Goal: Information Seeking & Learning: Learn about a topic

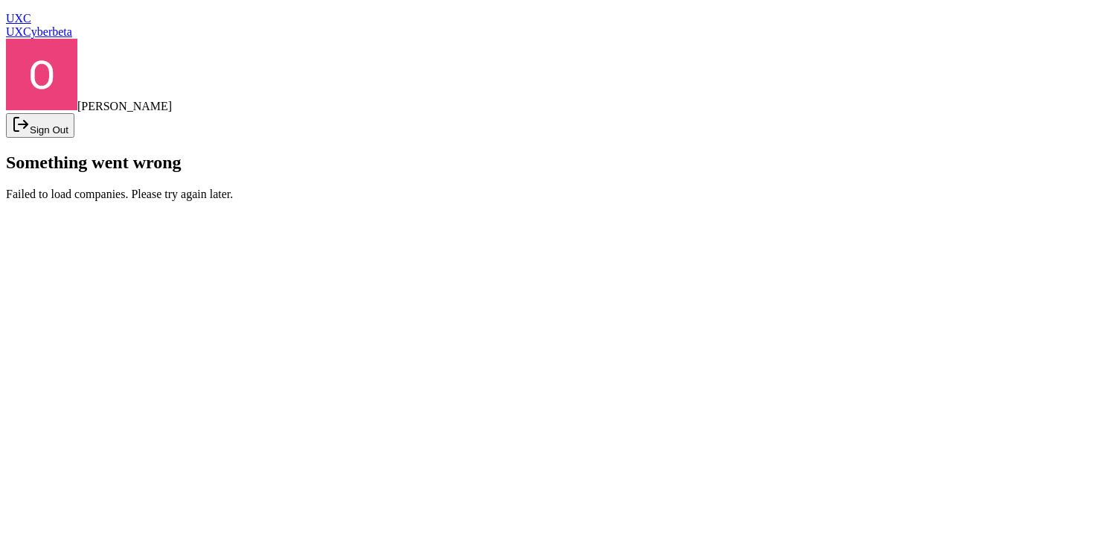
scroll to position [51, 0]
click at [52, 25] on span "UXCyber" at bounding box center [29, 31] width 46 height 13
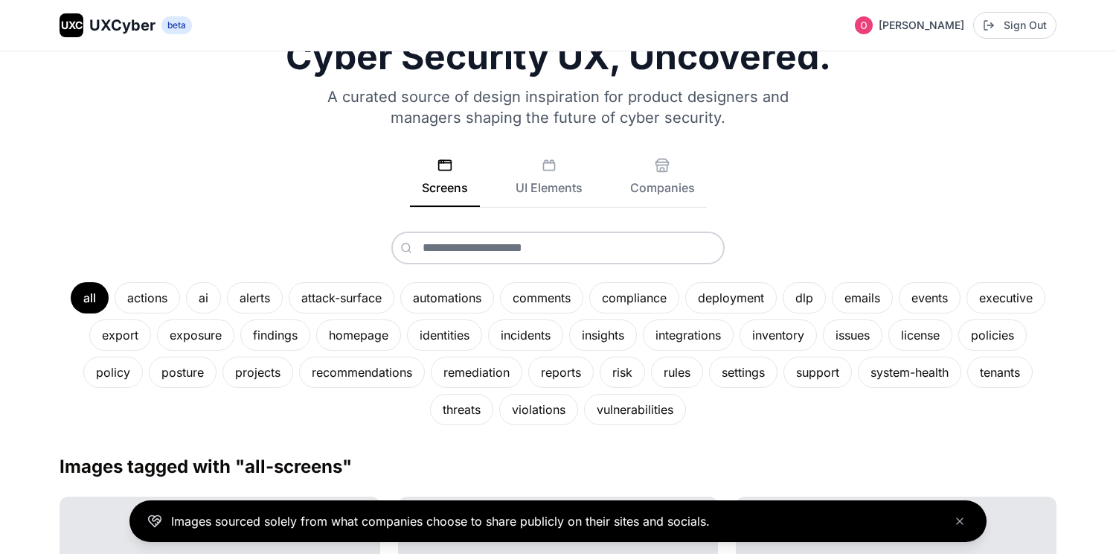
scroll to position [51, 0]
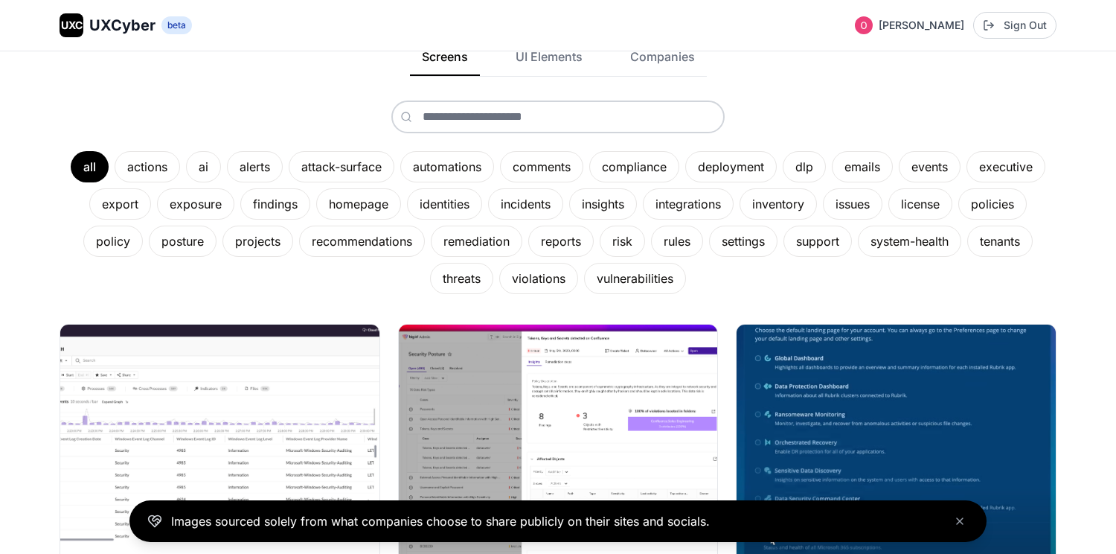
scroll to position [145, 0]
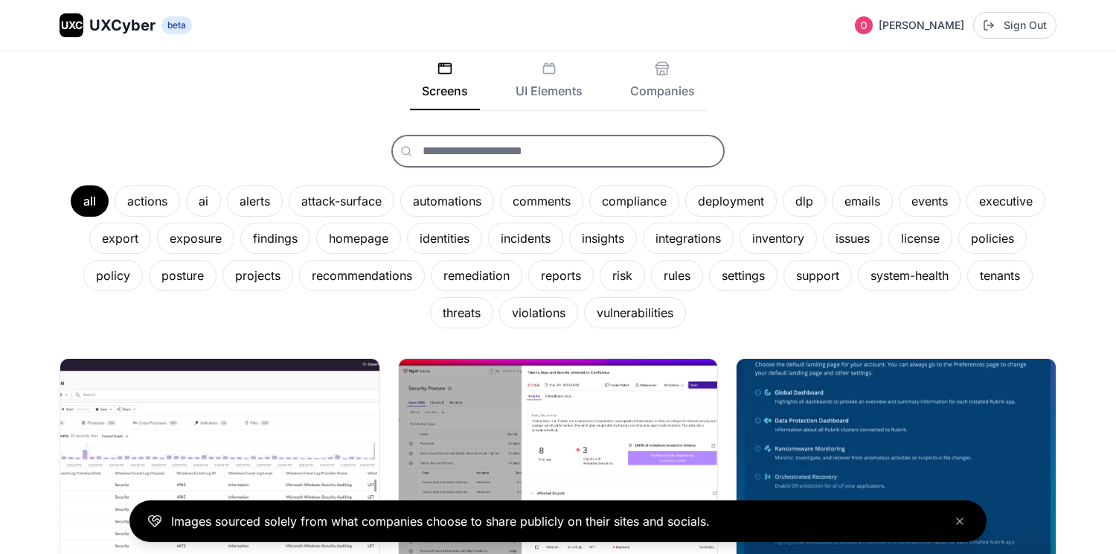
click at [631, 165] on input "text" at bounding box center [557, 151] width 333 height 33
click at [654, 109] on button "Companies" at bounding box center [662, 85] width 89 height 49
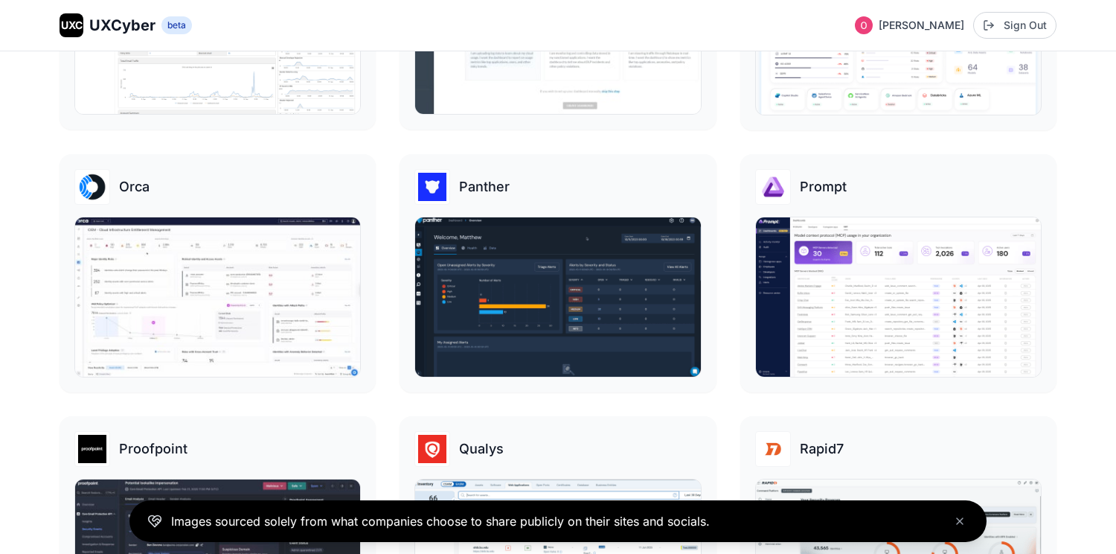
scroll to position [1765, 0]
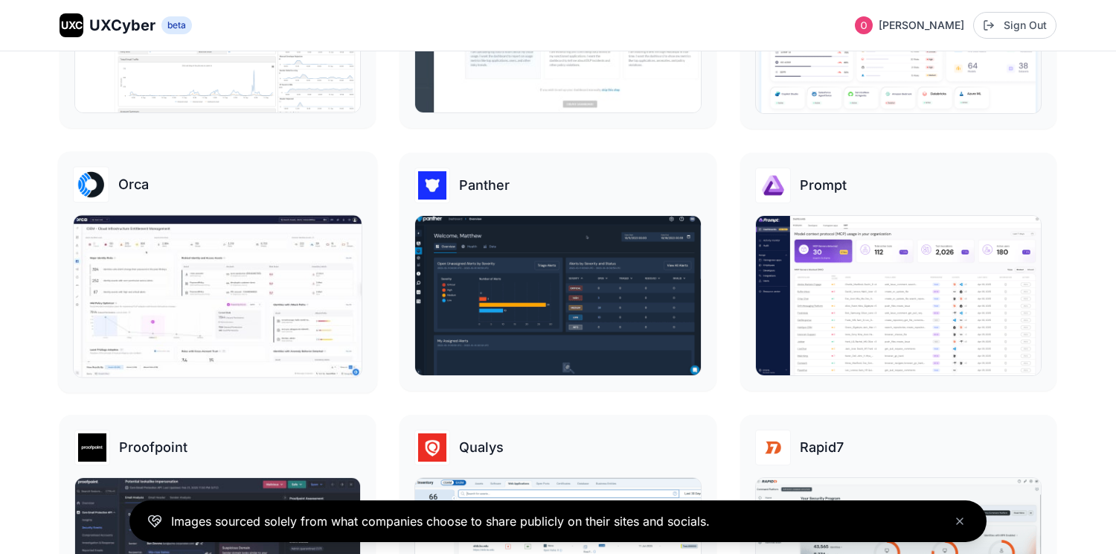
click at [195, 275] on img at bounding box center [218, 295] width 288 height 161
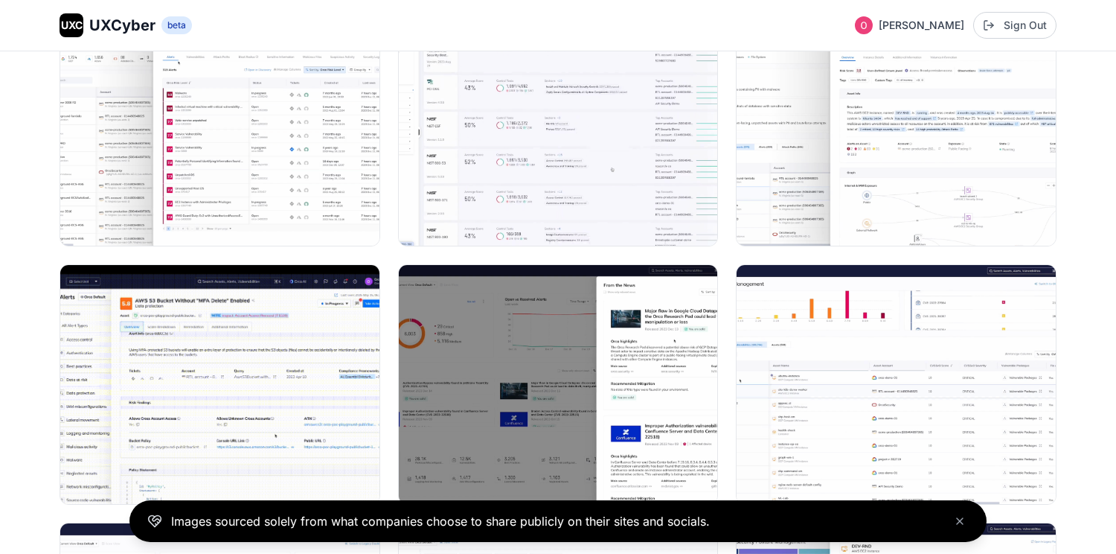
scroll to position [253, 0]
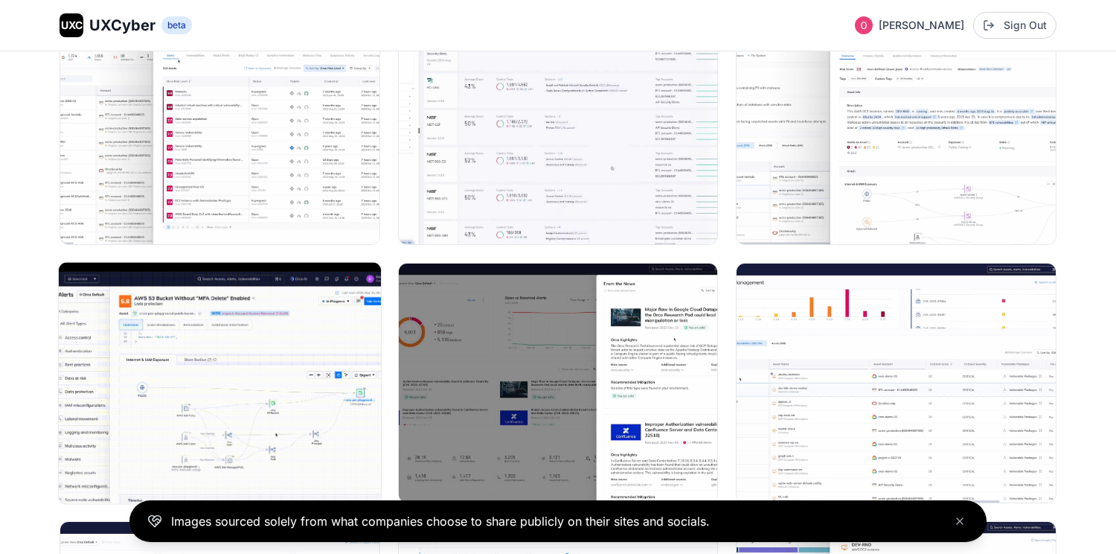
click at [282, 319] on img at bounding box center [220, 383] width 322 height 241
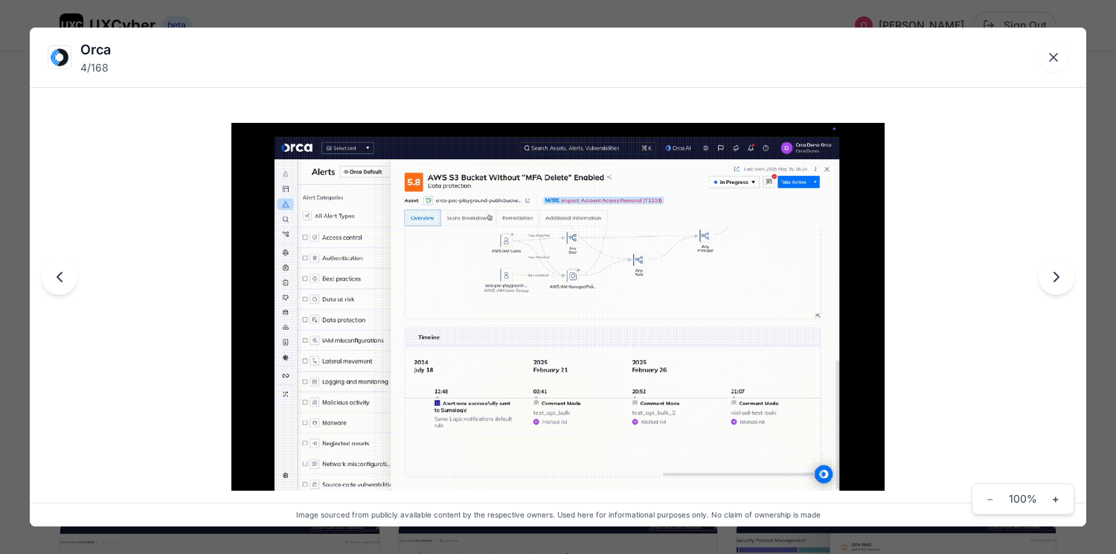
click at [435, 19] on div "Orca 4 / 168 Image sourced from publicly available content by the respective ow…" at bounding box center [558, 277] width 1116 height 554
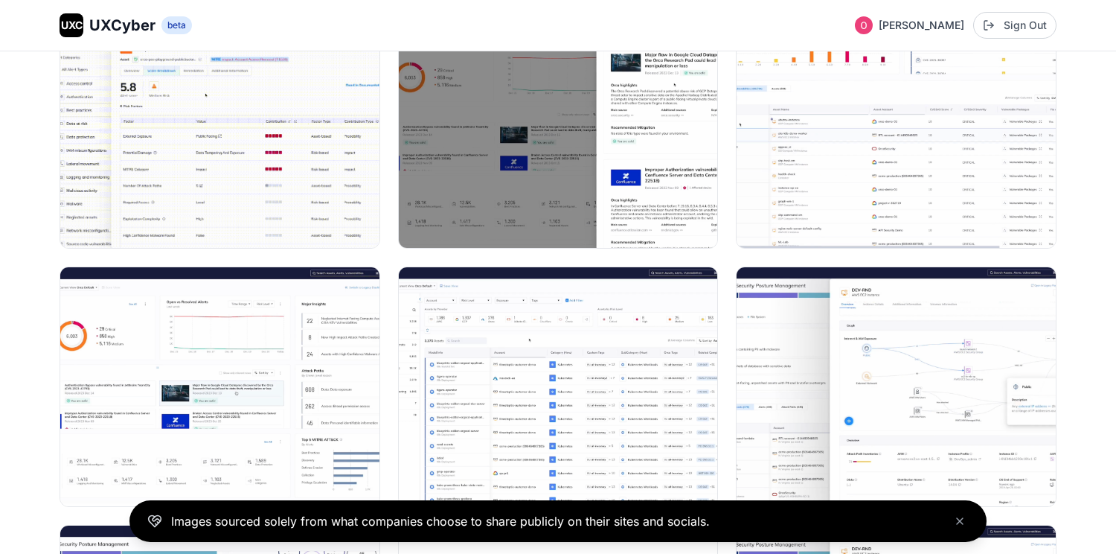
scroll to position [676, 0]
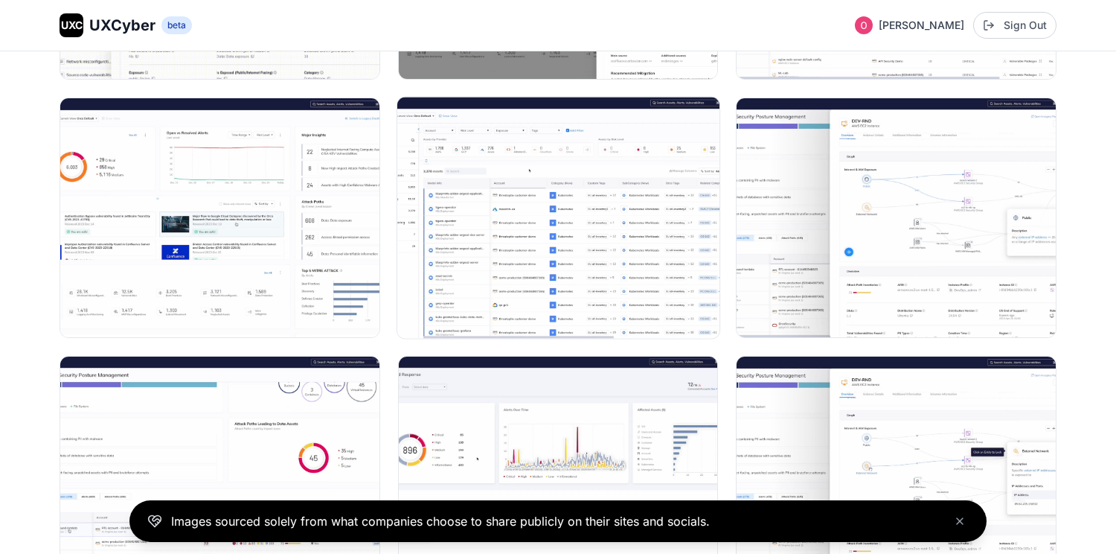
click at [505, 248] on img at bounding box center [558, 217] width 322 height 241
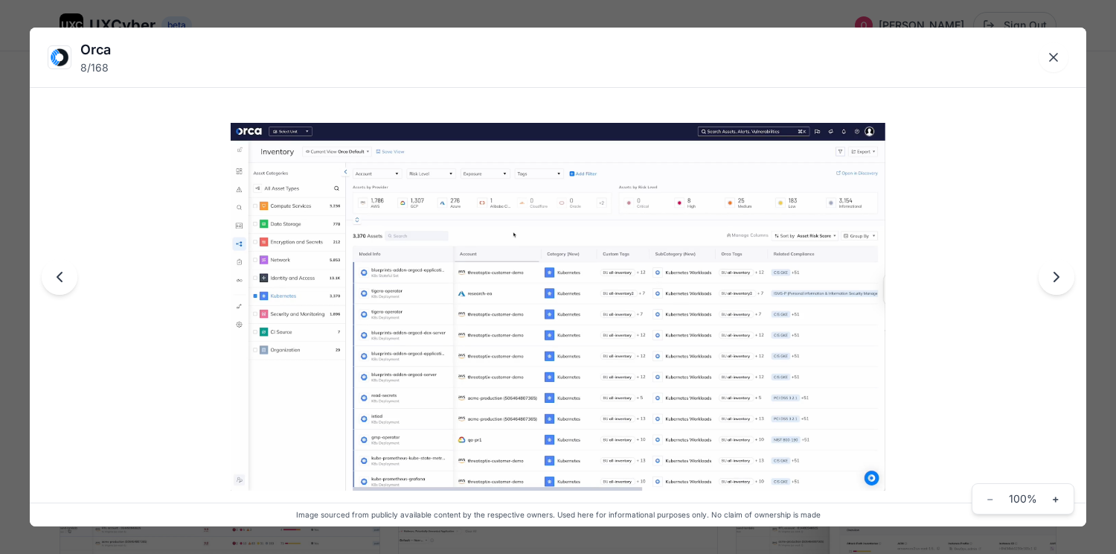
click at [423, 21] on div "Orca 8 / 168 Image sourced from publicly available content by the respective ow…" at bounding box center [558, 277] width 1116 height 554
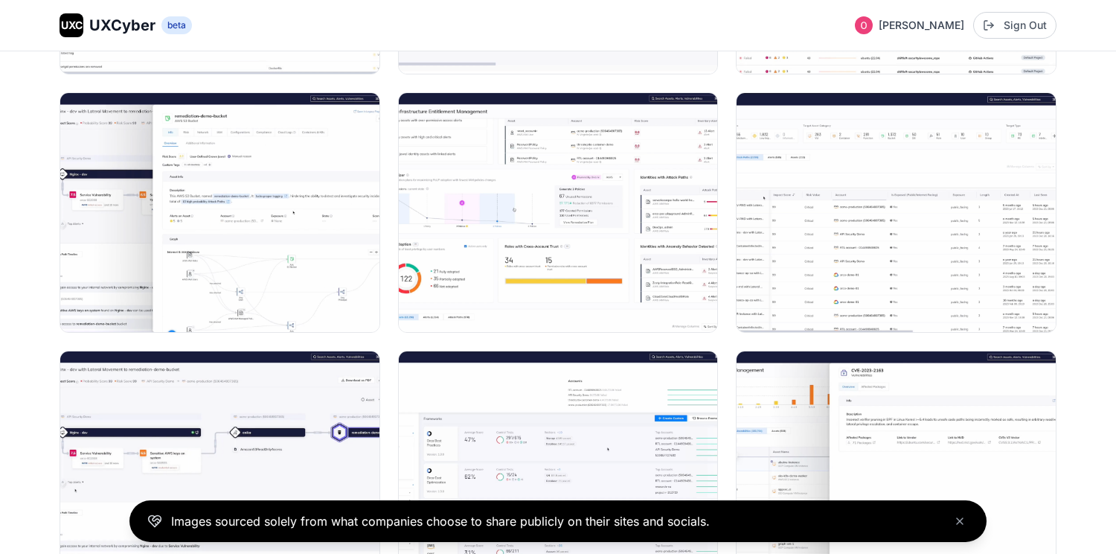
scroll to position [1790, 0]
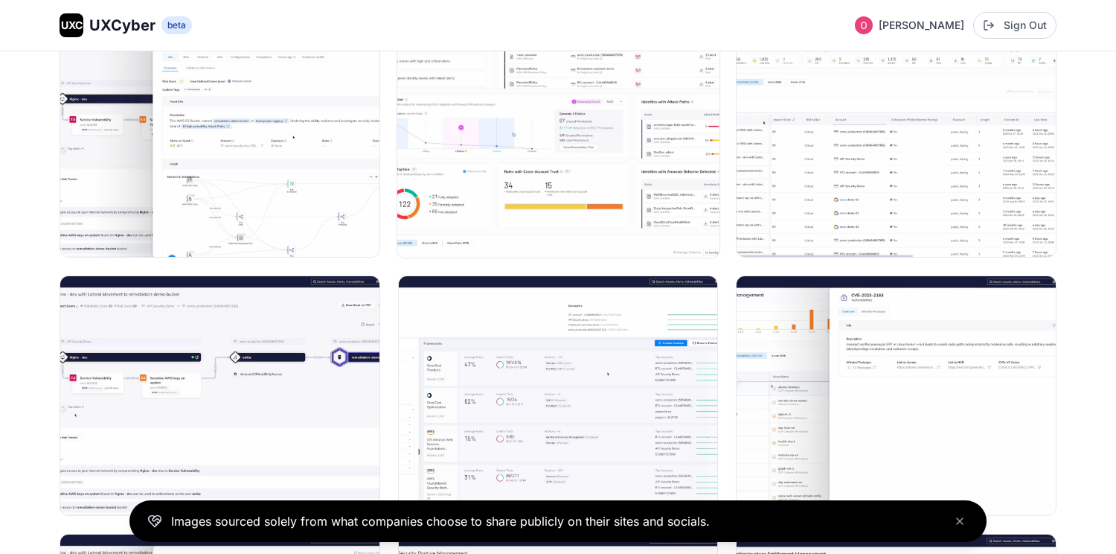
click at [476, 171] on img at bounding box center [558, 137] width 322 height 241
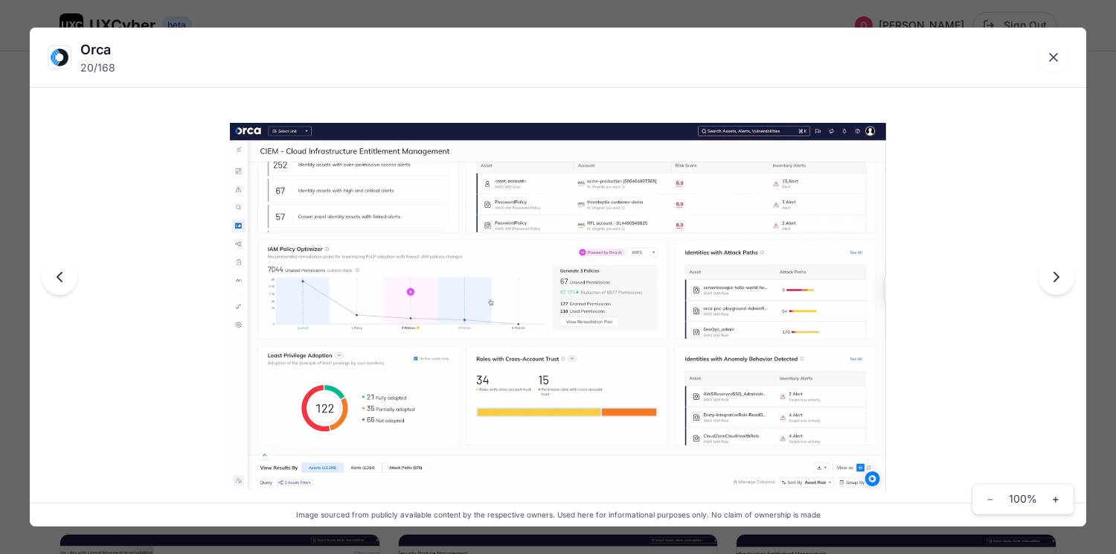
click at [187, 20] on div "Orca 20 / 168 Image sourced from publicly available content by the respective o…" at bounding box center [558, 277] width 1116 height 554
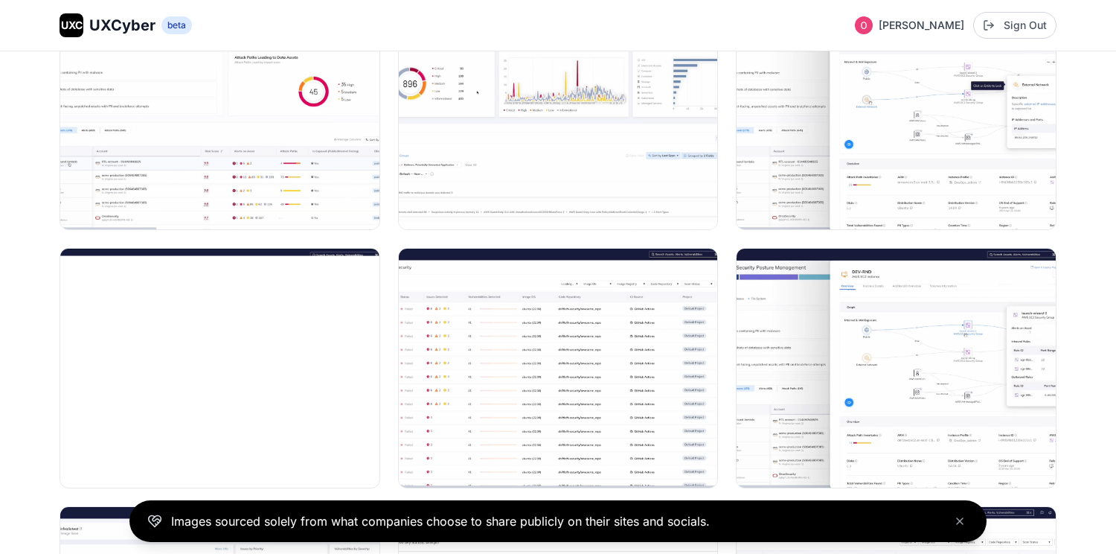
scroll to position [0, 0]
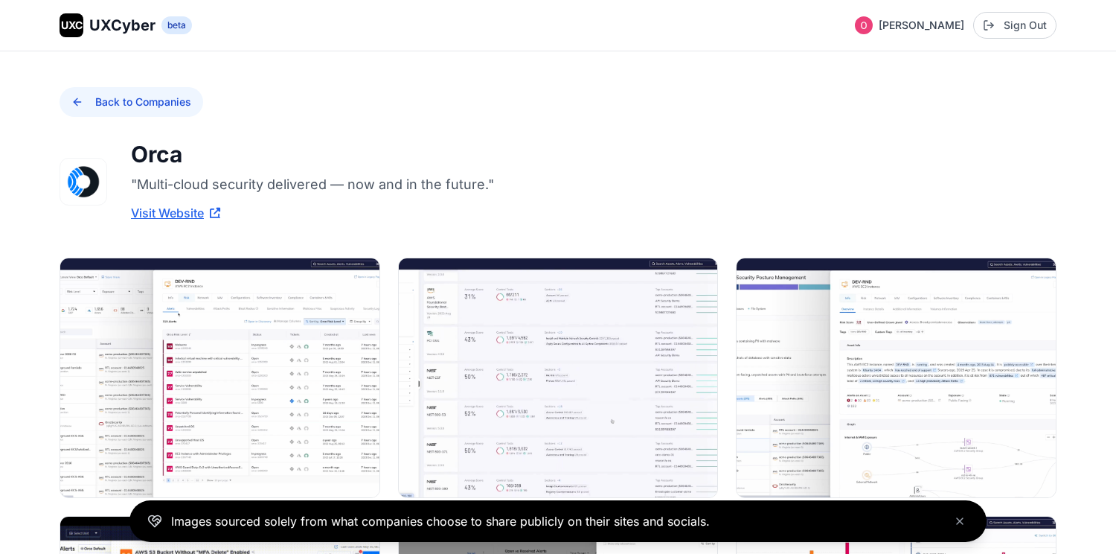
click at [75, 98] on button "Back to Companies" at bounding box center [132, 102] width 144 height 30
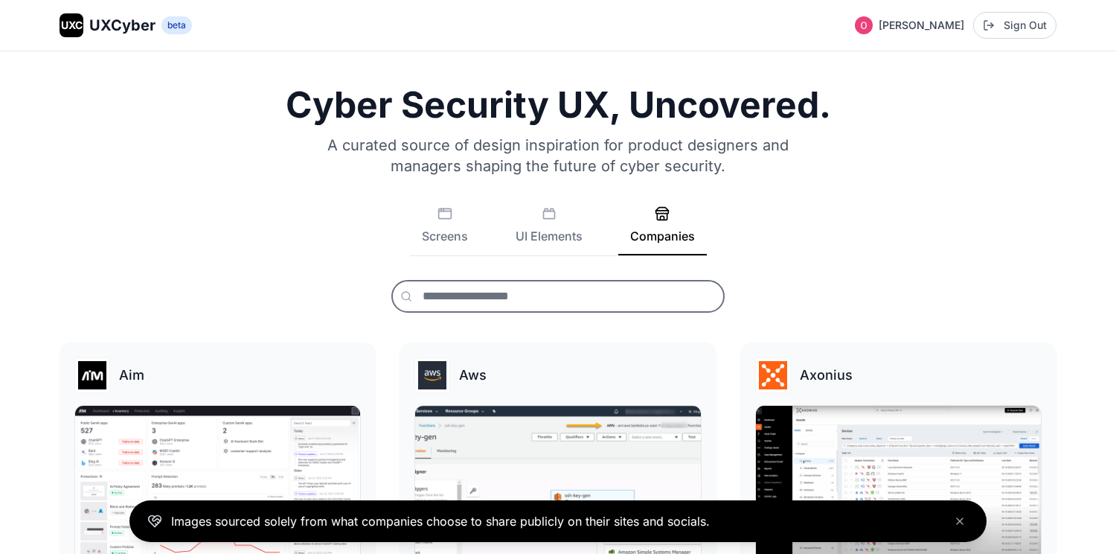
click at [643, 300] on input "text" at bounding box center [557, 296] width 333 height 33
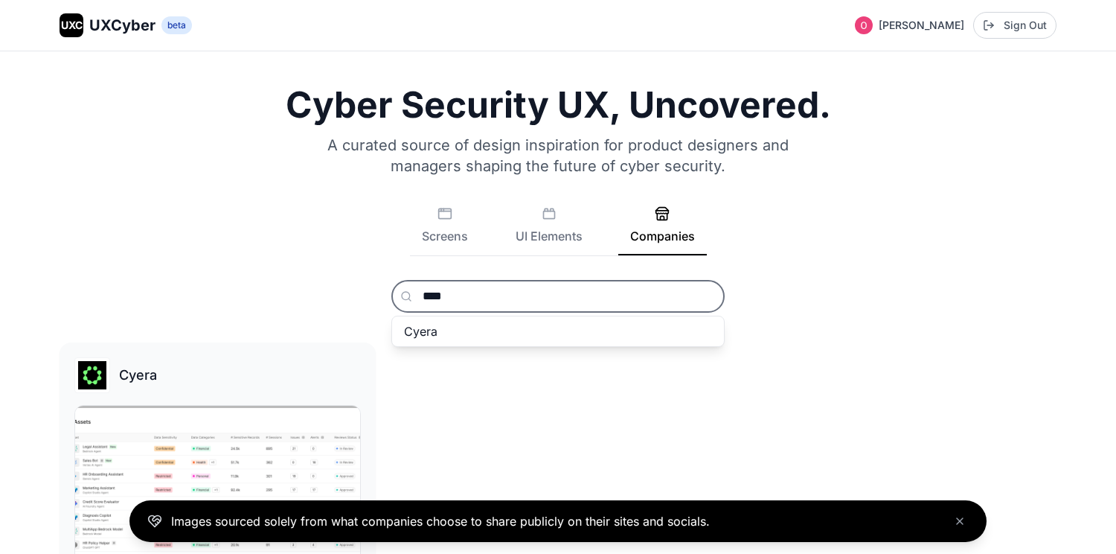
scroll to position [115, 0]
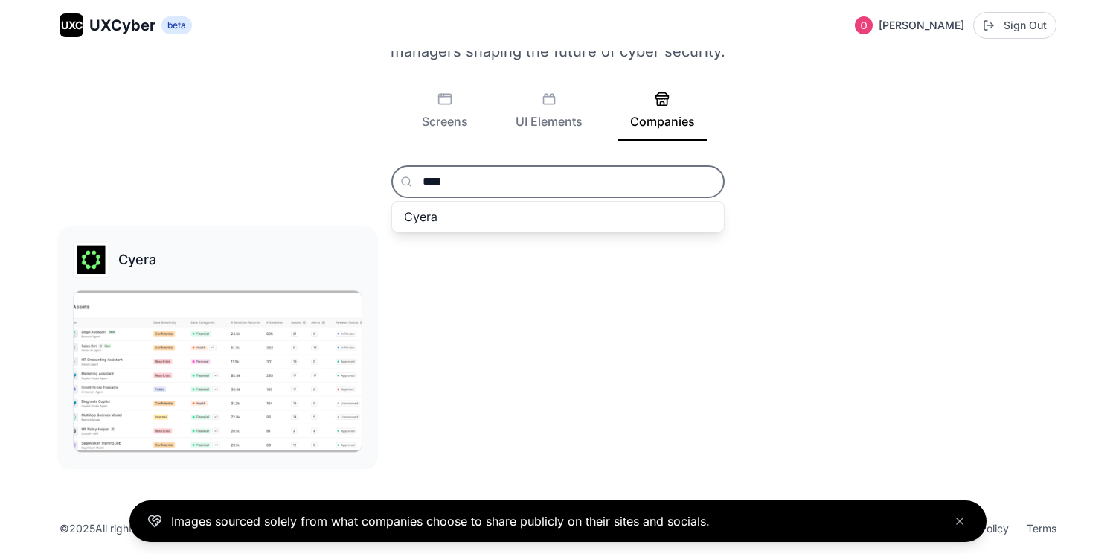
type input "****"
click at [158, 330] on img at bounding box center [218, 370] width 288 height 161
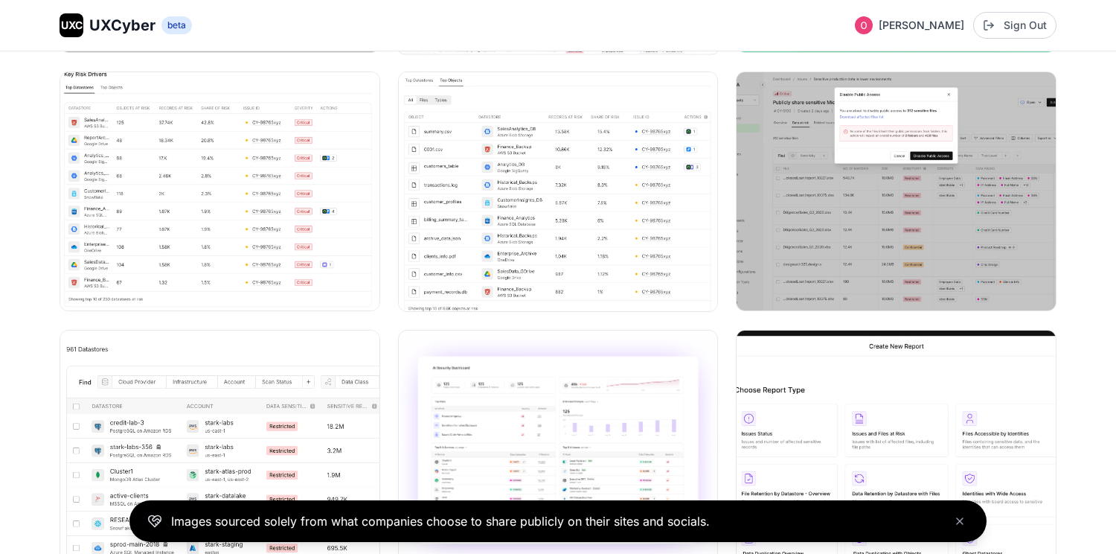
scroll to position [835, 0]
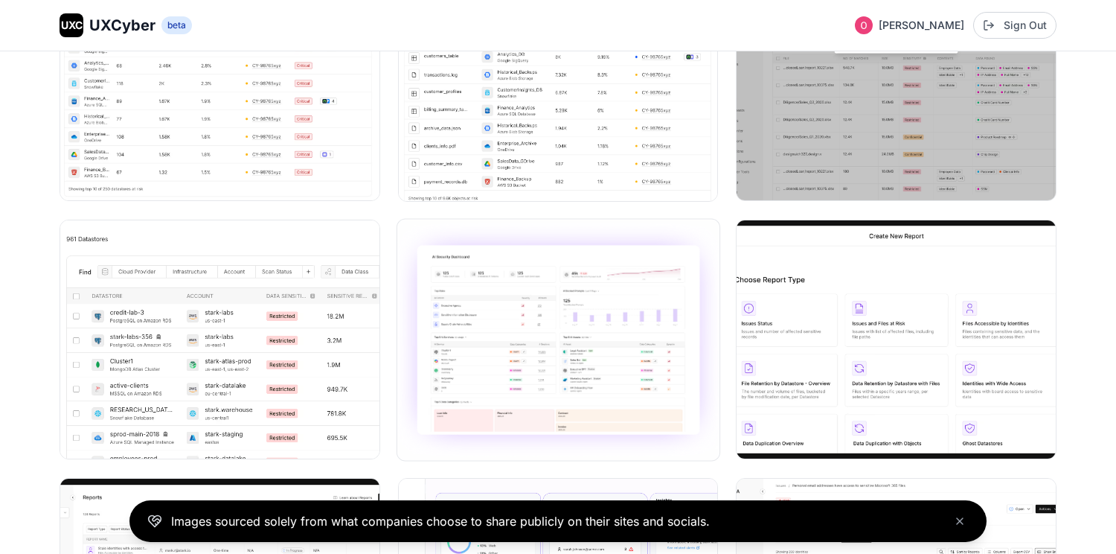
click at [595, 324] on img at bounding box center [558, 339] width 322 height 241
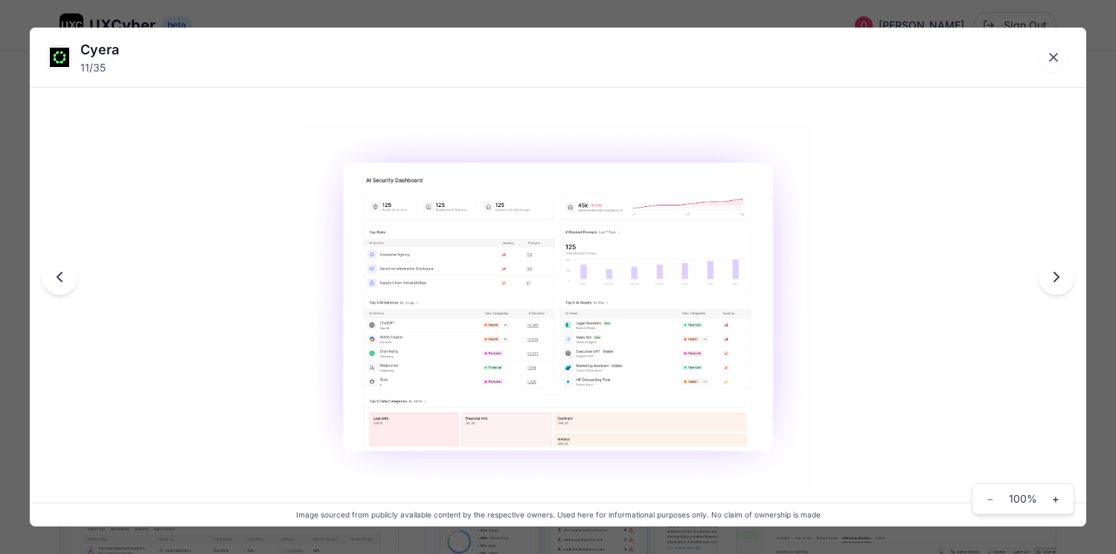
click at [438, 4] on div "Cyera 11 / 35 Image sourced from publicly available content by the respective o…" at bounding box center [558, 277] width 1116 height 554
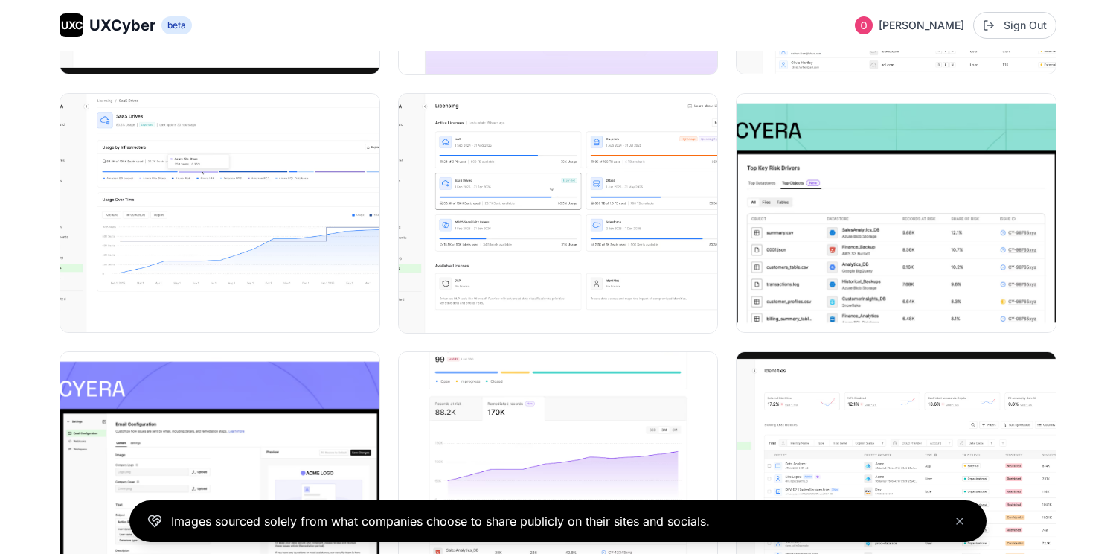
scroll to position [1477, 0]
click at [208, 206] on img at bounding box center [220, 213] width 322 height 241
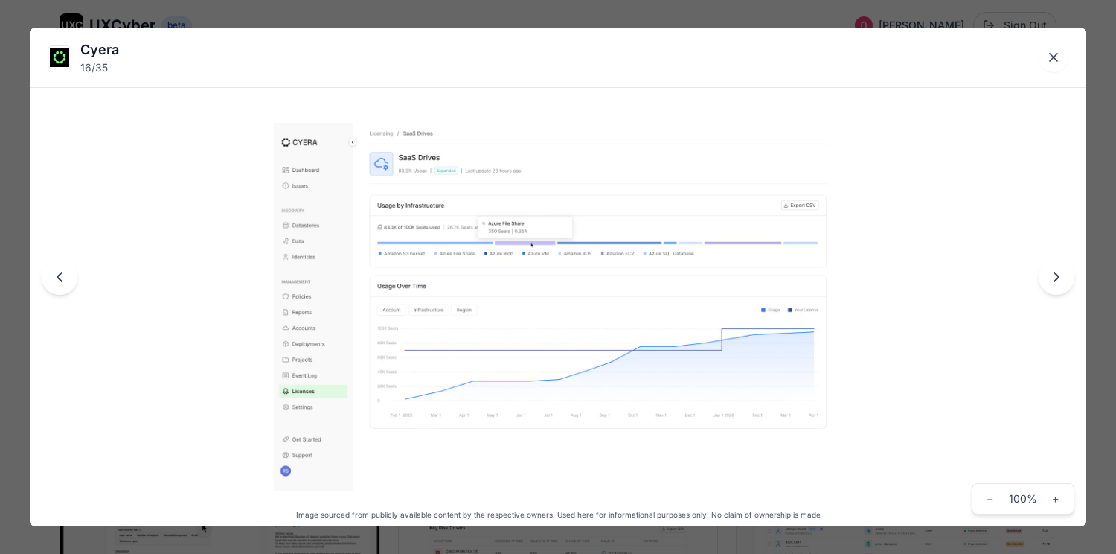
click at [364, 12] on div "Cyera 16 / 35 Image sourced from publicly available content by the respective o…" at bounding box center [558, 277] width 1116 height 554
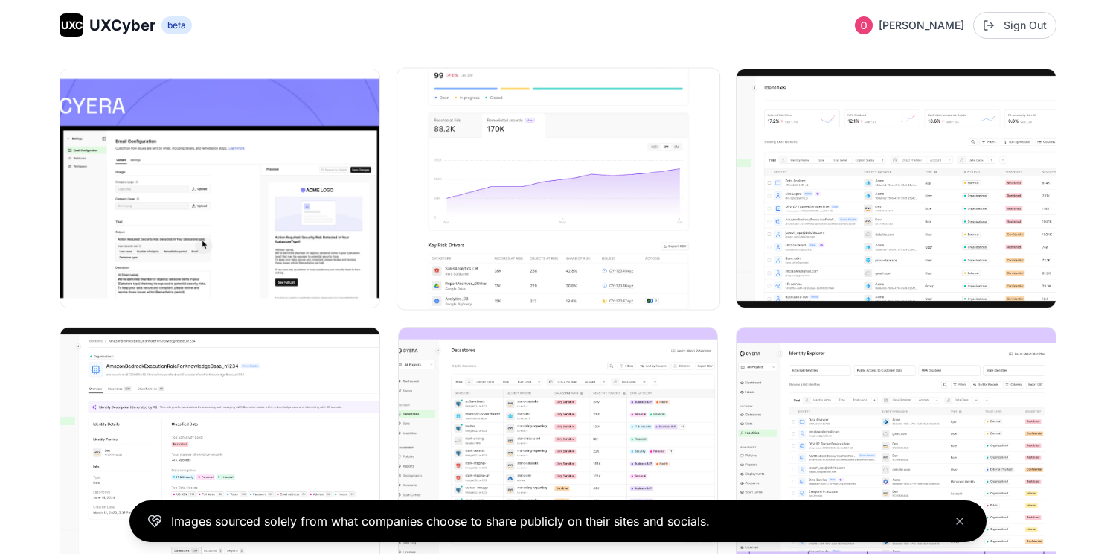
scroll to position [1735, 0]
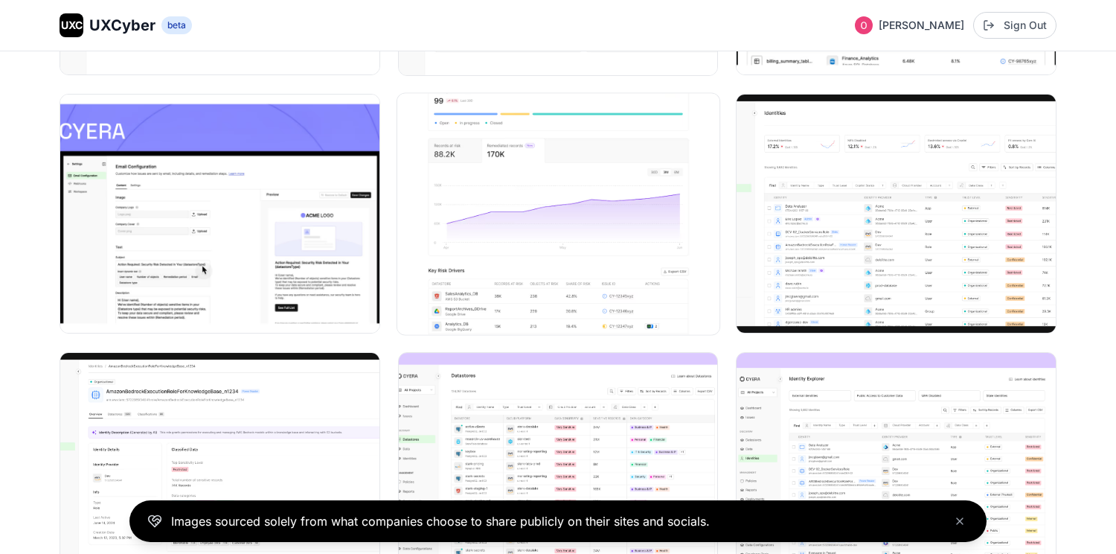
click at [577, 130] on img at bounding box center [558, 213] width 322 height 241
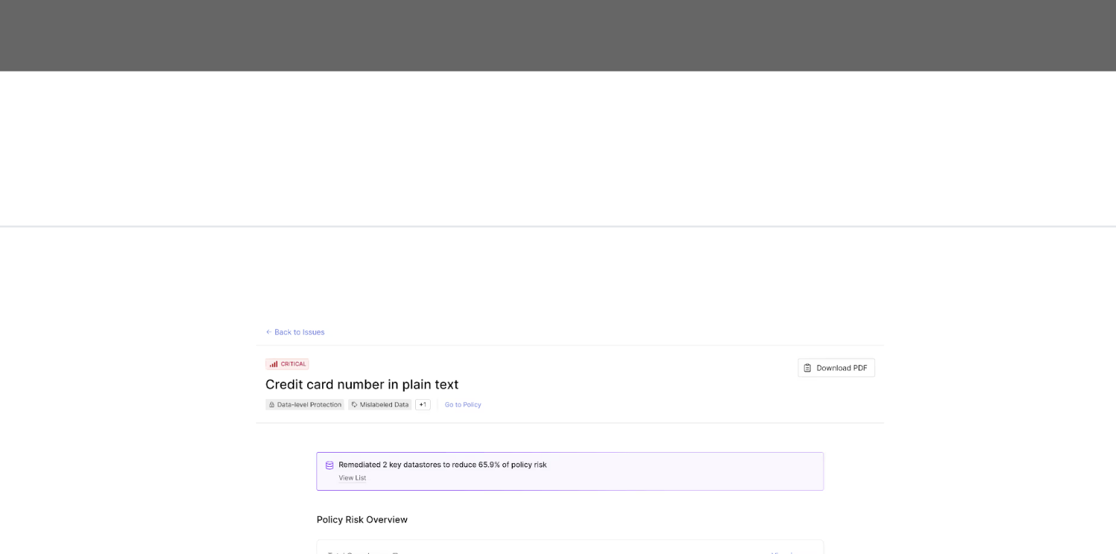
click at [416, 20] on div "Cyera 20 / 35 Image sourced from publicly available content by the respective o…" at bounding box center [558, 277] width 1116 height 554
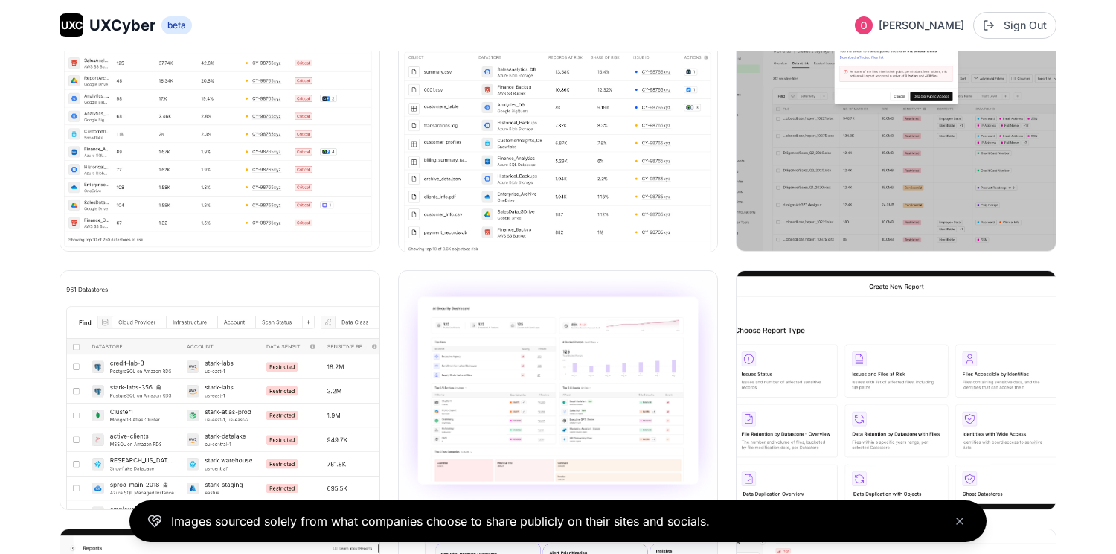
scroll to position [0, 0]
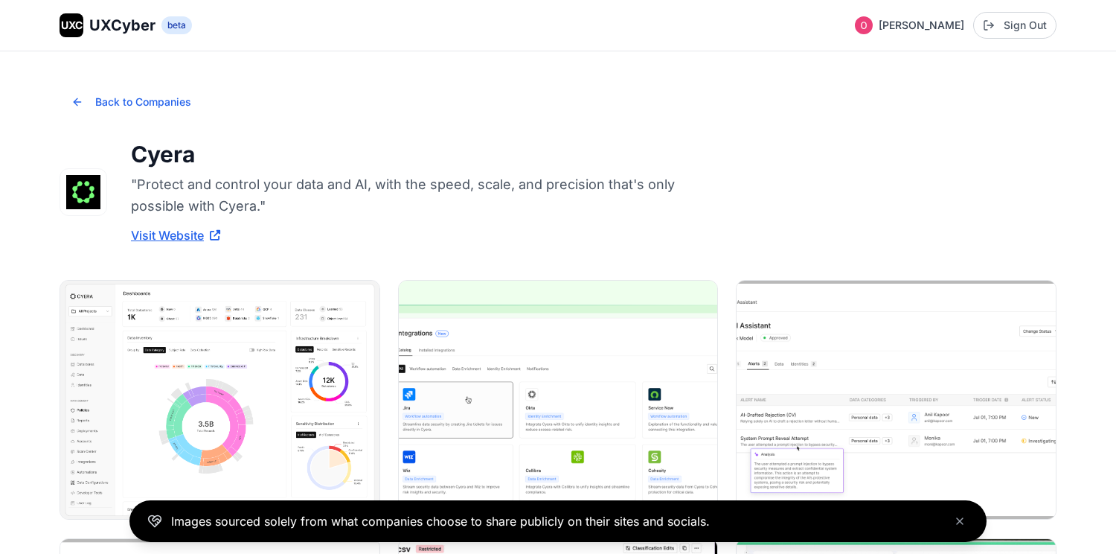
click at [92, 25] on span "UXCyber" at bounding box center [122, 25] width 66 height 21
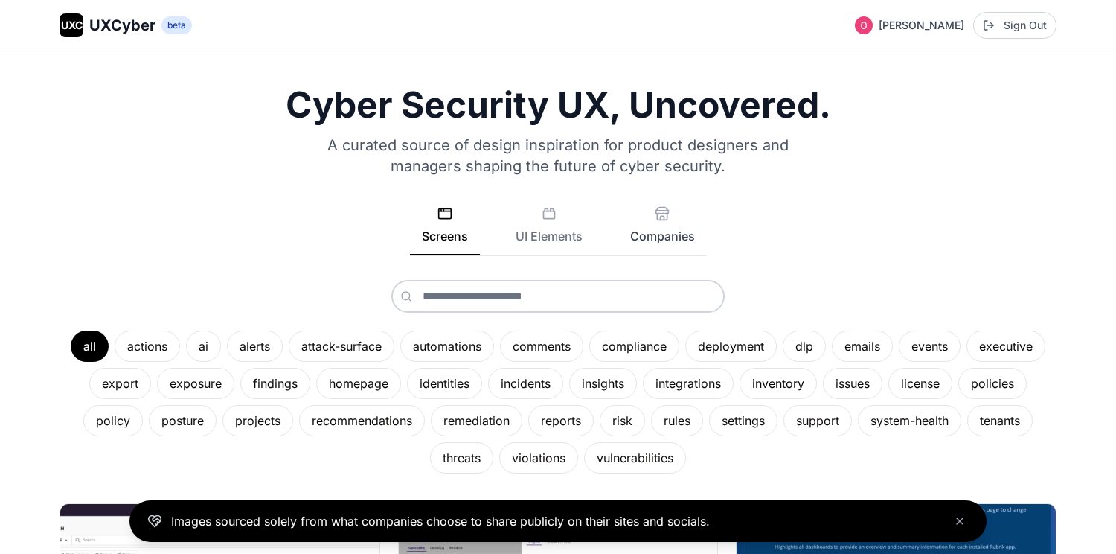
click at [668, 225] on button "Companies" at bounding box center [662, 230] width 89 height 49
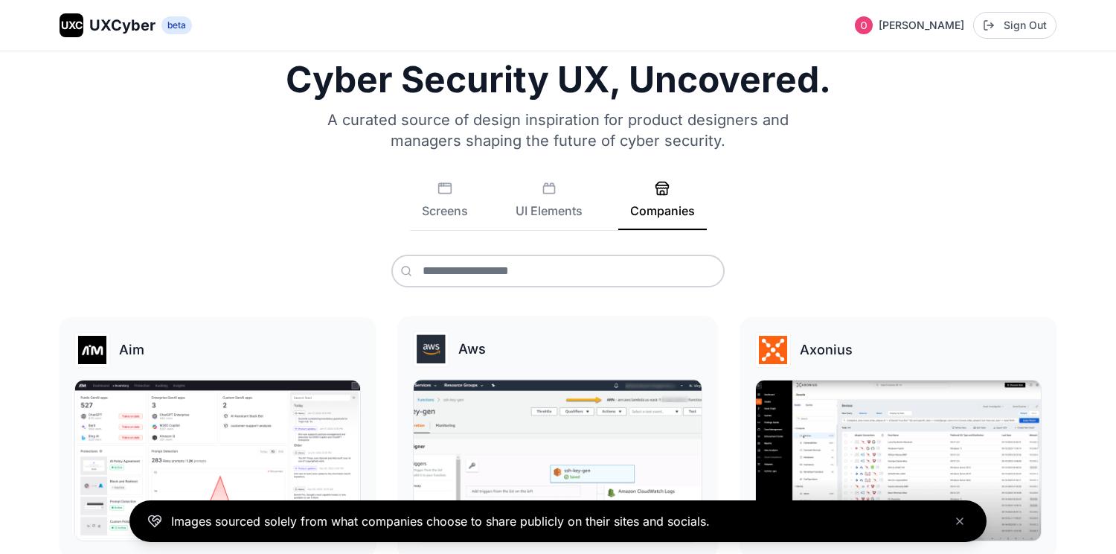
scroll to position [28, 0]
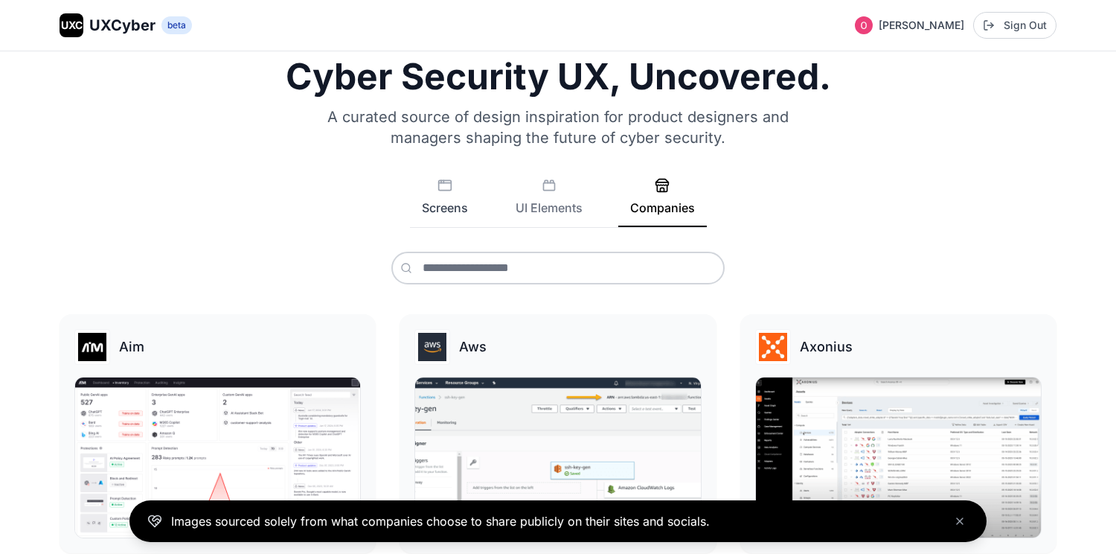
click at [461, 217] on button "Screens" at bounding box center [445, 202] width 70 height 49
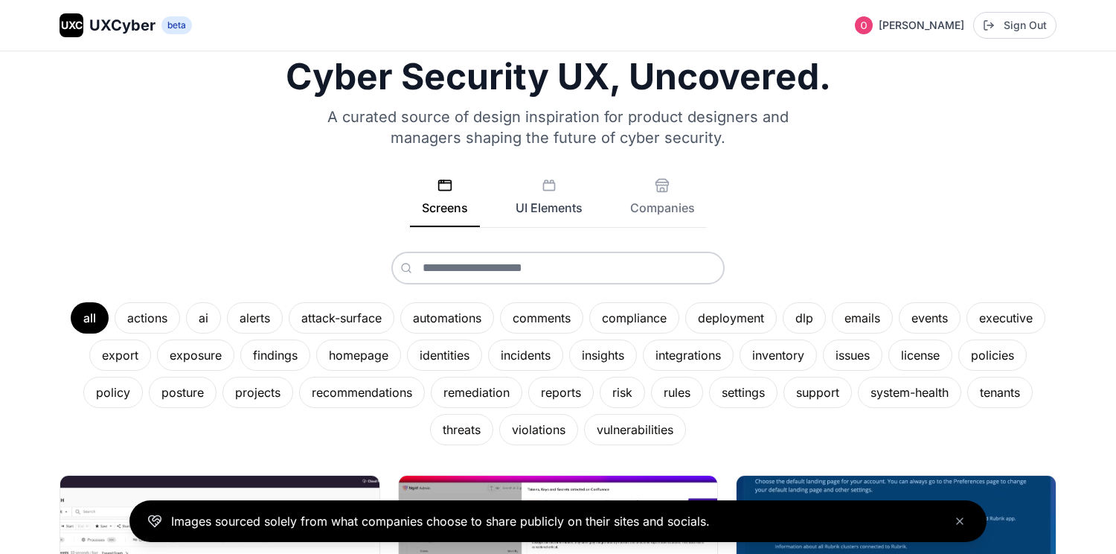
click at [547, 207] on button "UI Elements" at bounding box center [549, 202] width 91 height 49
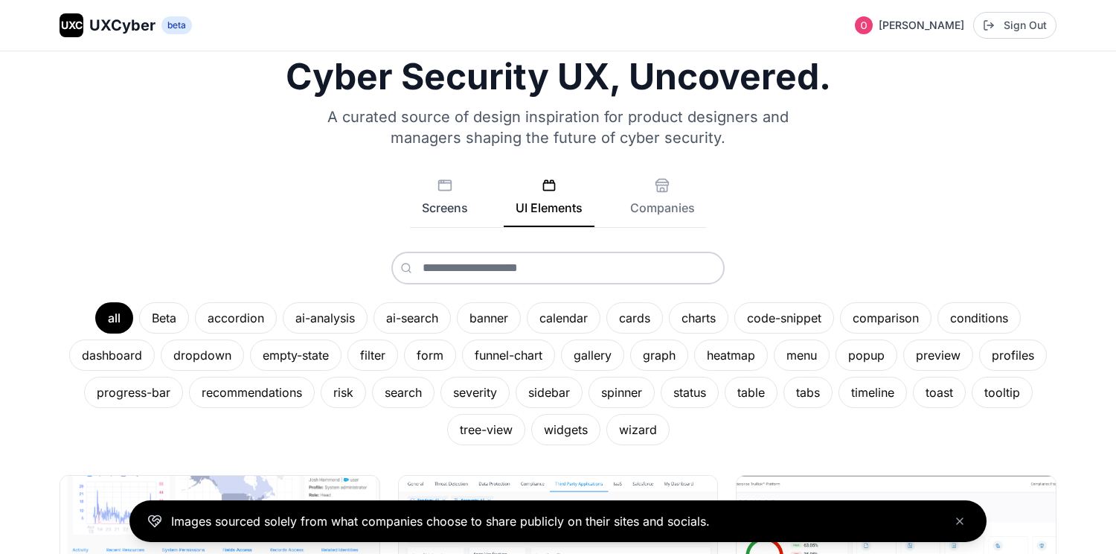
click at [443, 190] on rect at bounding box center [444, 185] width 13 height 10
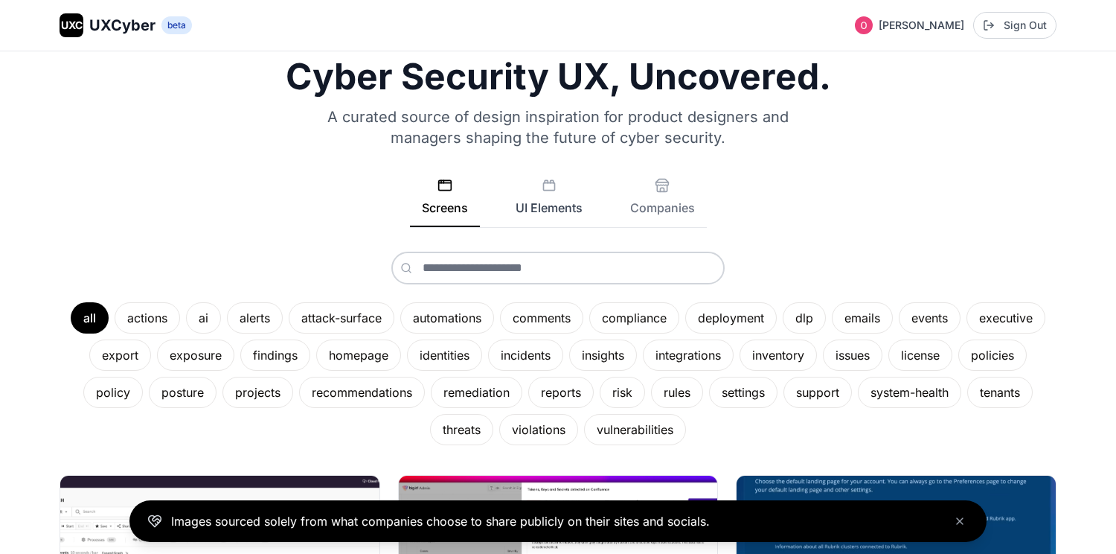
click at [572, 205] on button "UI Elements" at bounding box center [549, 202] width 91 height 49
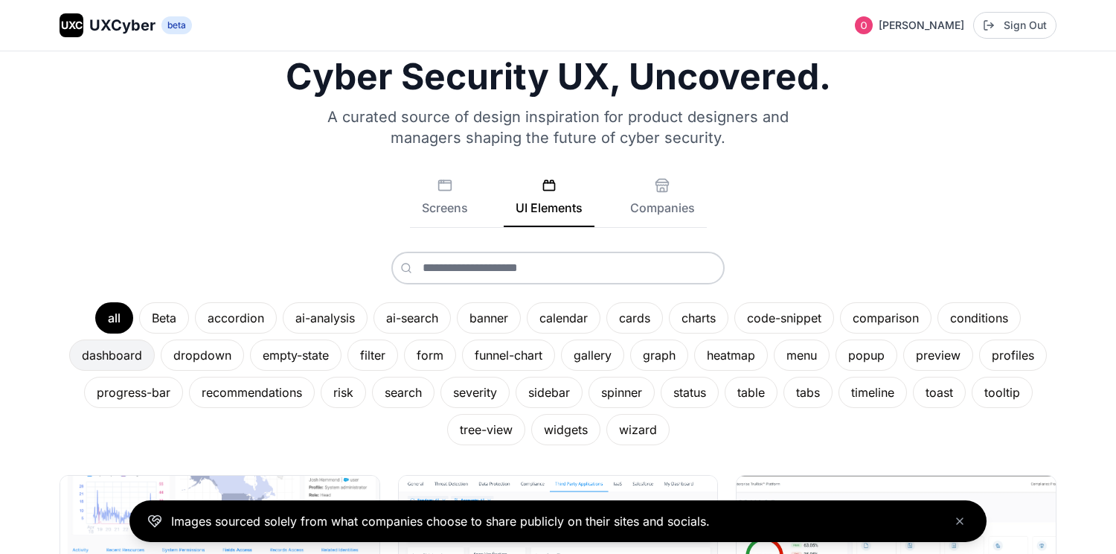
click at [111, 353] on div "dashboard" at bounding box center [112, 354] width 86 height 31
